Goal: Task Accomplishment & Management: Complete application form

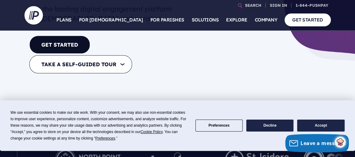
scroll to position [153, 0]
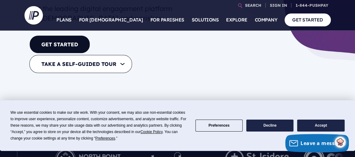
click at [323, 124] on button "Accept" at bounding box center [320, 125] width 47 height 12
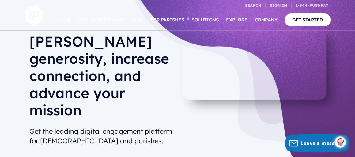
scroll to position [0, 0]
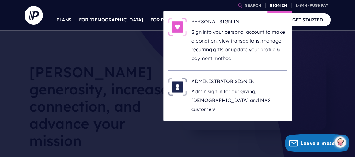
click at [279, 3] on link "SIGN IN" at bounding box center [278, 5] width 22 height 11
click at [278, 5] on link "SIGN IN" at bounding box center [278, 5] width 22 height 11
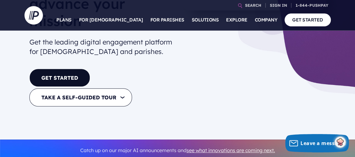
scroll to position [122, 0]
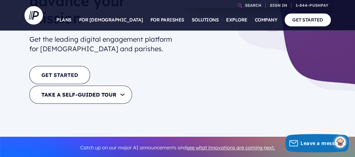
click at [71, 66] on link "GET STARTED" at bounding box center [59, 75] width 61 height 18
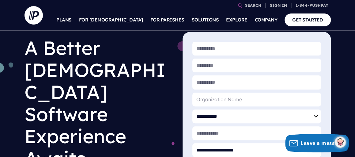
scroll to position [31, 0]
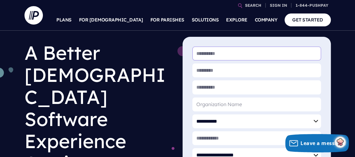
click at [206, 54] on input "* First Name" at bounding box center [256, 54] width 129 height 14
type input "****"
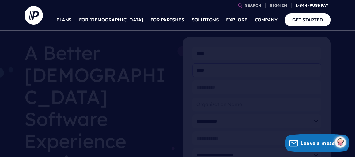
type input "****"
click at [307, 6] on link "1-844-PUSHPAY" at bounding box center [312, 5] width 38 height 11
click at [310, 7] on link "1-844-PUSHPAY" at bounding box center [312, 5] width 38 height 11
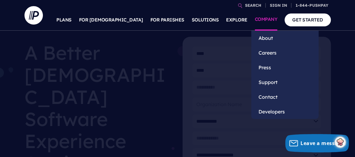
click at [274, 28] on link "COMPANY" at bounding box center [266, 19] width 23 height 21
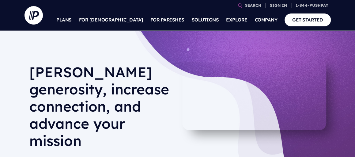
scroll to position [27, 0]
